Goal: Transaction & Acquisition: Download file/media

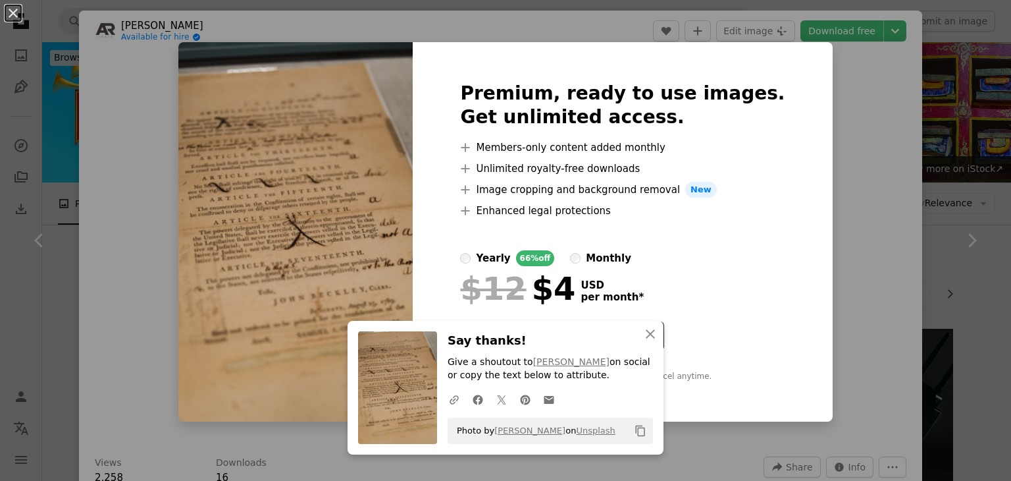
scroll to position [2831, 0]
